Goal: Find specific page/section: Find specific page/section

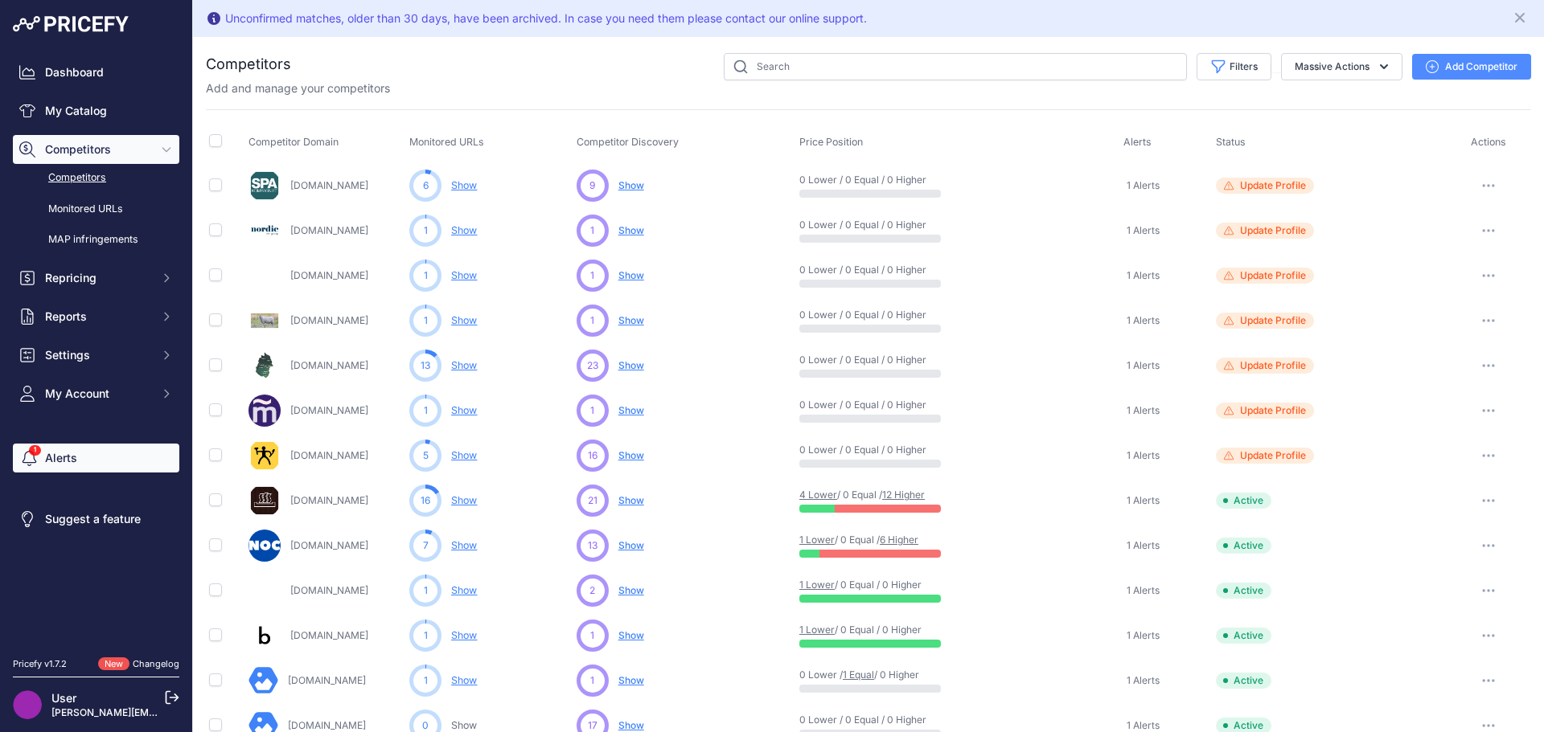
click at [49, 457] on link "Alerts" at bounding box center [96, 458] width 166 height 29
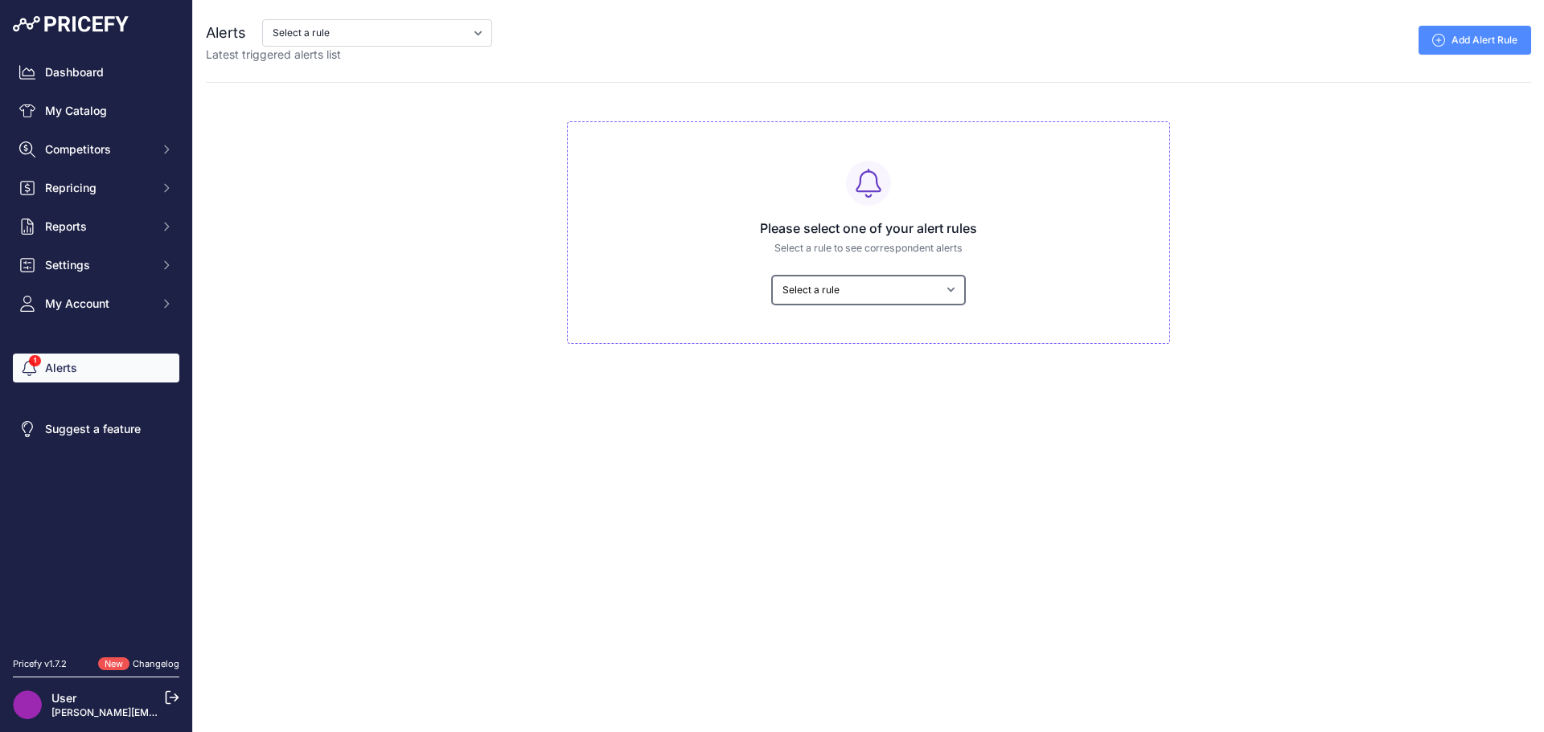
click at [915, 291] on select "Select a rule My competitors are 5% cheaper than me" at bounding box center [868, 290] width 193 height 29
click at [609, 292] on div "Select a rule My competitors are 5% cheaper than me" at bounding box center [868, 290] width 576 height 29
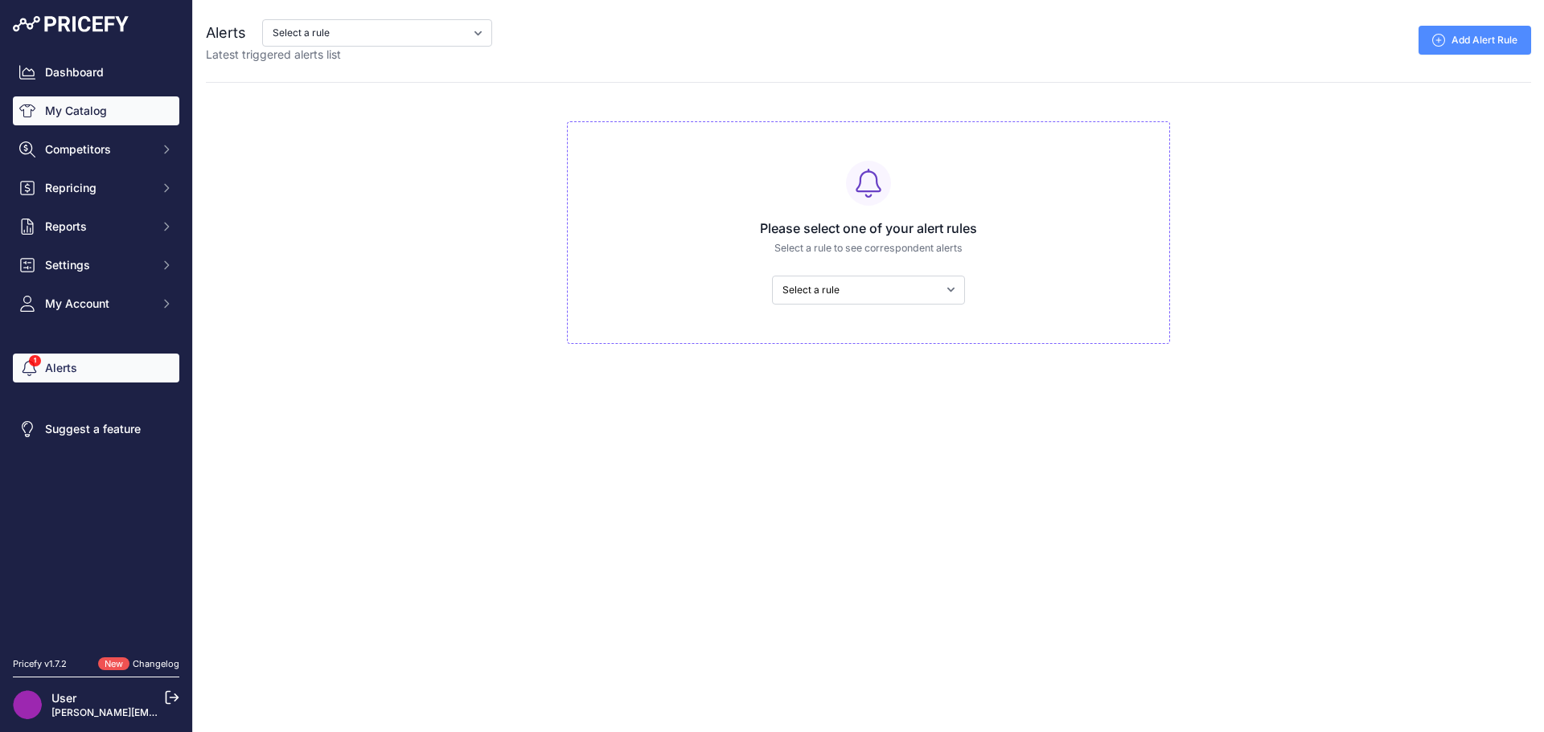
click at [86, 117] on link "My Catalog" at bounding box center [96, 110] width 166 height 29
